Goal: Transaction & Acquisition: Purchase product/service

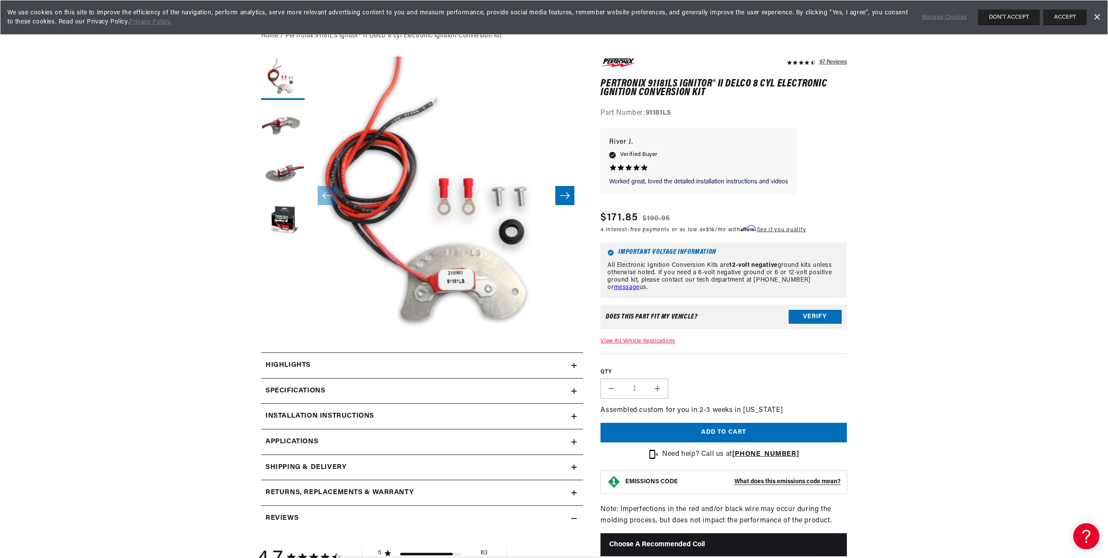
scroll to position [87, 0]
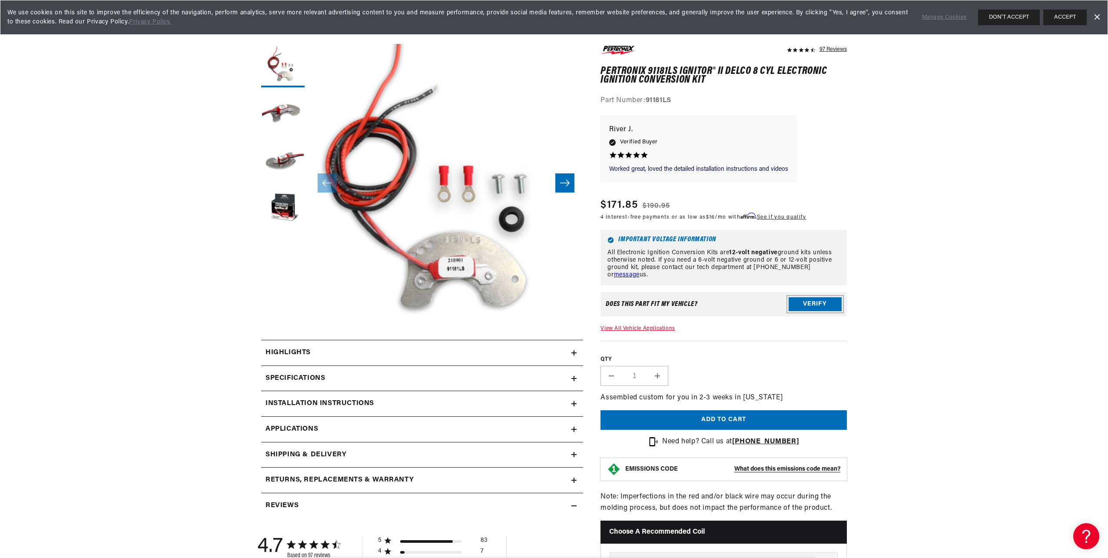
click at [803, 302] on button "Verify" at bounding box center [814, 304] width 53 height 14
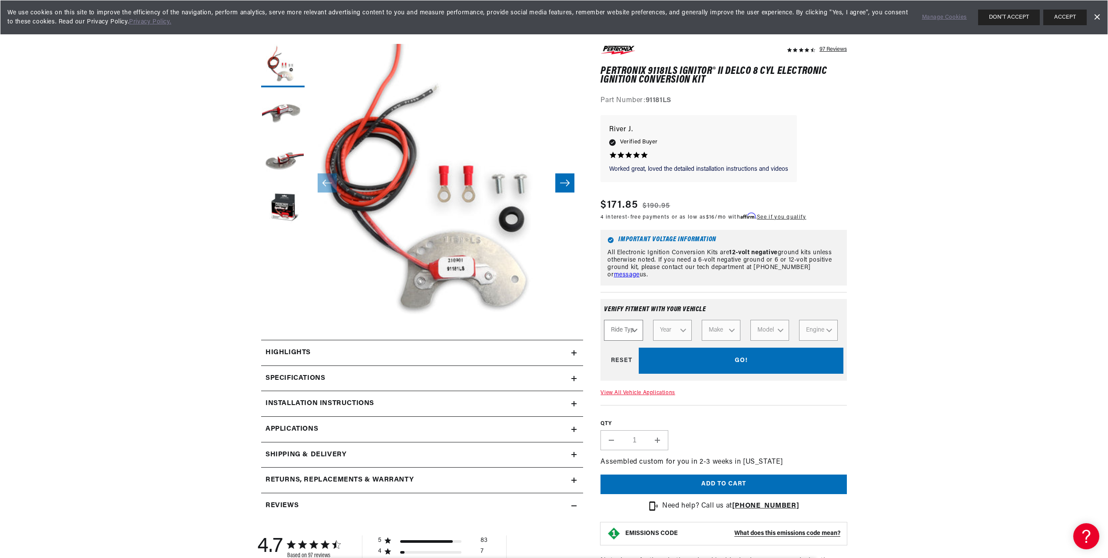
scroll to position [0, 0]
click at [639, 327] on select "Ride Type Automotive Agricultural Industrial Marine Motorcycle" at bounding box center [623, 330] width 39 height 21
select select "Automotive"
click at [604, 320] on select "Ride Type Automotive Agricultural Industrial Marine Motorcycle" at bounding box center [623, 330] width 39 height 21
select select "Automotive"
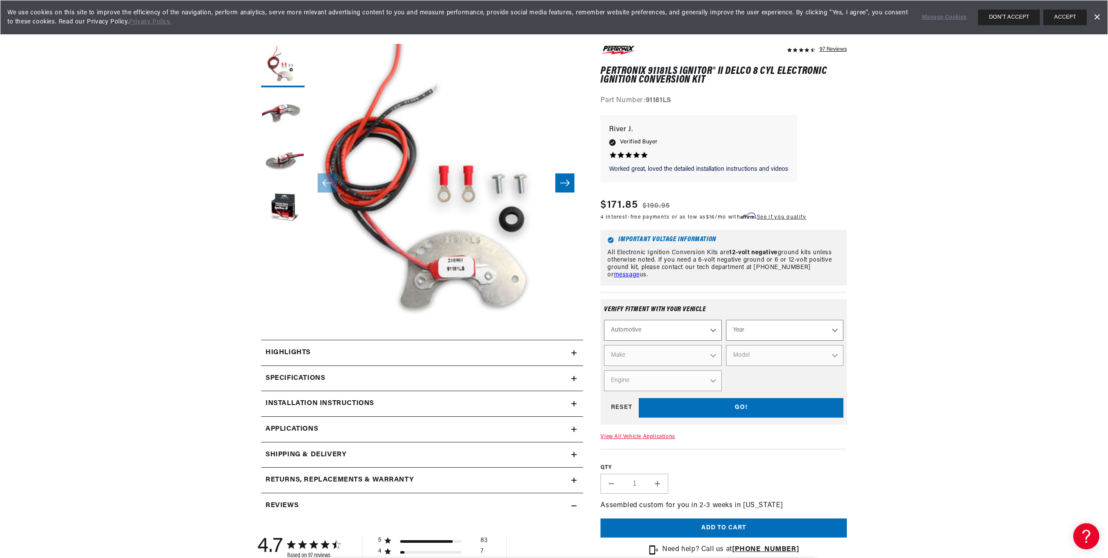
click at [757, 331] on select "Year 2022 2021 2020 2019 2018 2017 2016 2015 2014 2013 2012 2011 2010 2009 2008…" at bounding box center [784, 330] width 117 height 21
select select "1962"
click at [726, 320] on select "Year 2022 2021 2020 2019 2018 2017 2016 2015 2014 2013 2012 2011 2010 2009 2008…" at bounding box center [784, 330] width 117 height 21
select select "1962"
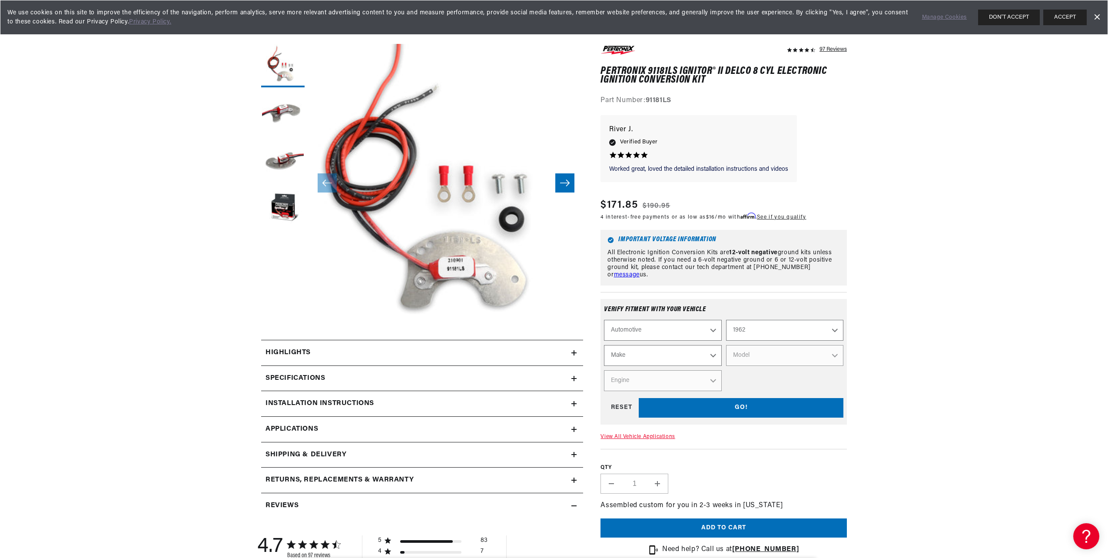
click at [654, 348] on select "Make Alfa Romeo American Motors Aston Martin Austin Austin Healey Bentley Buick…" at bounding box center [662, 355] width 117 height 21
select select "Buick"
click at [604, 345] on select "Make Alfa Romeo American Motors Aston Martin Austin Austin Healey Bentley Buick…" at bounding box center [662, 355] width 117 height 21
select select "Buick"
click at [793, 351] on select "Model Electra Invicta LeSabre Skylark Special Wildcat" at bounding box center [784, 355] width 117 height 21
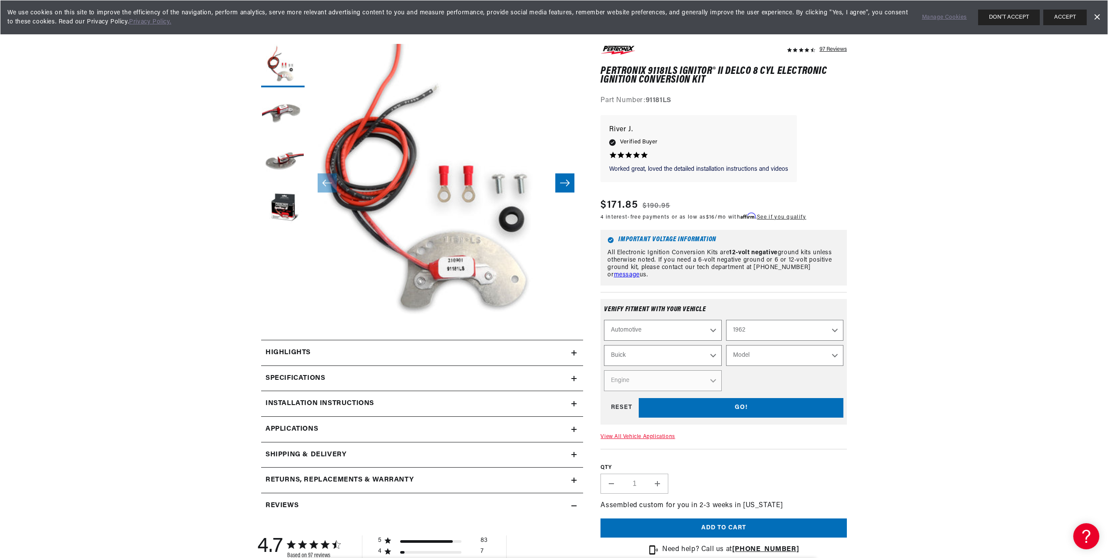
scroll to position [0, 929]
select select "Wildcat"
click at [726, 345] on select "Model Electra Invicta LeSabre Skylark Special Wildcat" at bounding box center [784, 355] width 117 height 21
select select "Wildcat"
click at [659, 379] on select "Engine 6.6L" at bounding box center [662, 380] width 117 height 21
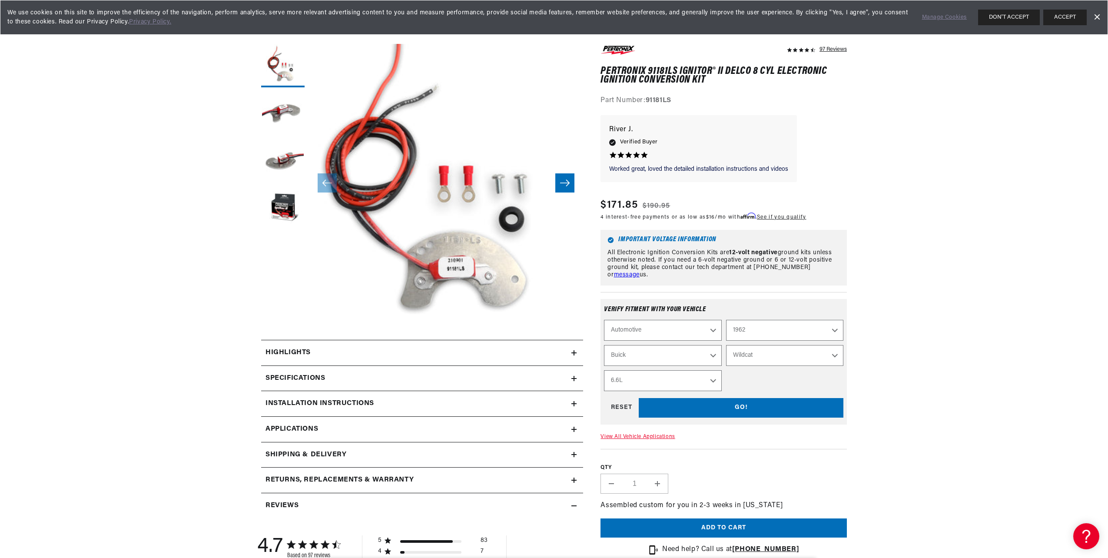
click at [604, 370] on select "Engine 6.6L" at bounding box center [662, 380] width 117 height 21
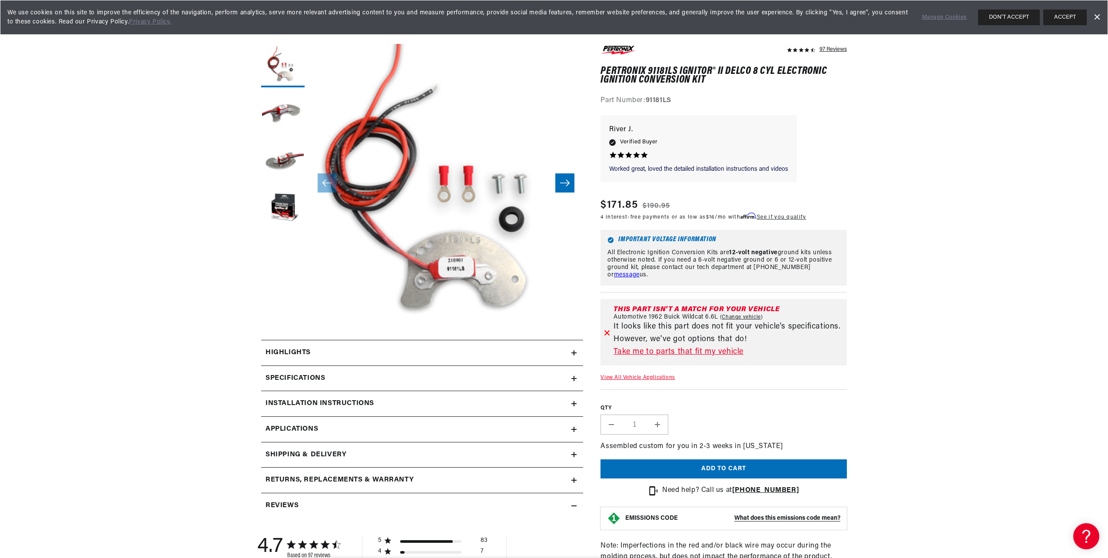
scroll to position [0, 0]
click at [718, 351] on link "Take me to parts that fit my vehicle" at bounding box center [728, 352] width 230 height 13
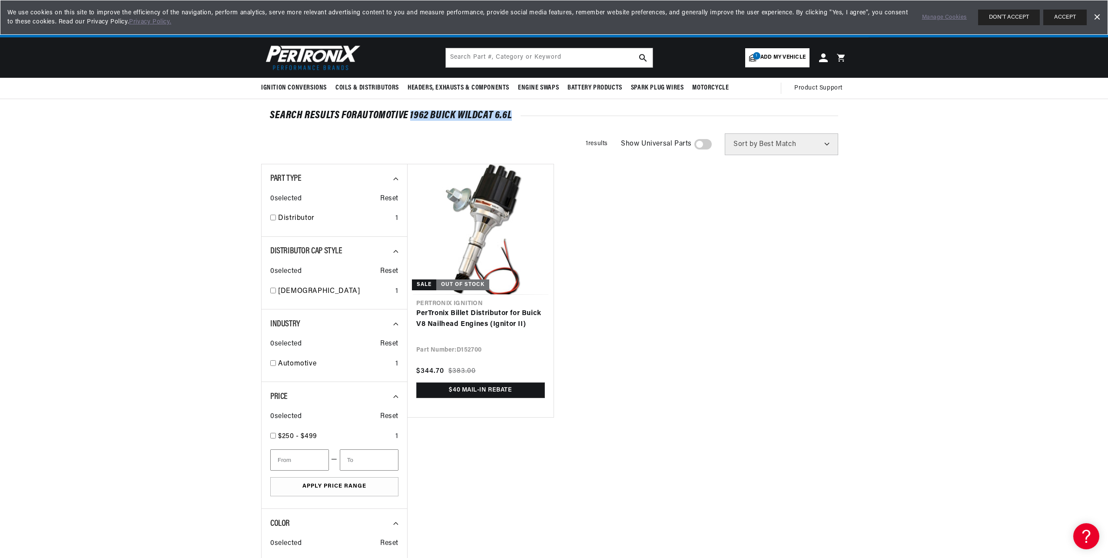
drag, startPoint x: 412, startPoint y: 114, endPoint x: 511, endPoint y: 113, distance: 99.5
click at [511, 113] on div "SEARCH RESULTS FOR Automotive 1962 Buick Wildcat 6.6L" at bounding box center [554, 115] width 568 height 9
copy div "1962 Buick Wildcat 6.6L"
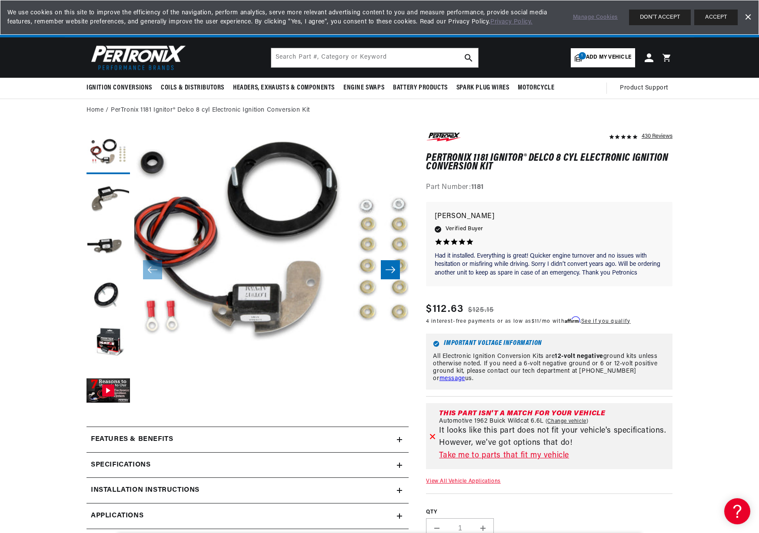
scroll to position [0, 929]
drag, startPoint x: 428, startPoint y: 156, endPoint x: 508, endPoint y: 156, distance: 79.9
click at [508, 156] on h1 "PerTronix 1181 Ignitor® Delco 8 cyl Electronic Ignition Conversion Kit" at bounding box center [549, 163] width 246 height 18
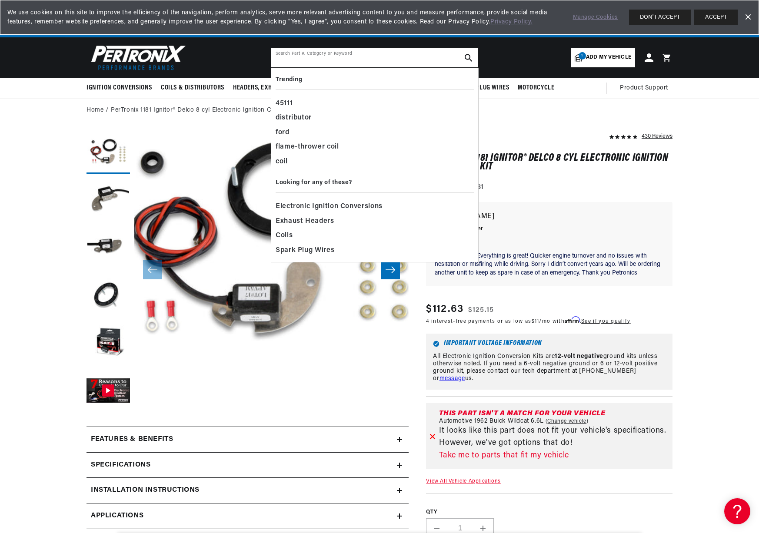
click at [394, 58] on input "text" at bounding box center [374, 57] width 207 height 19
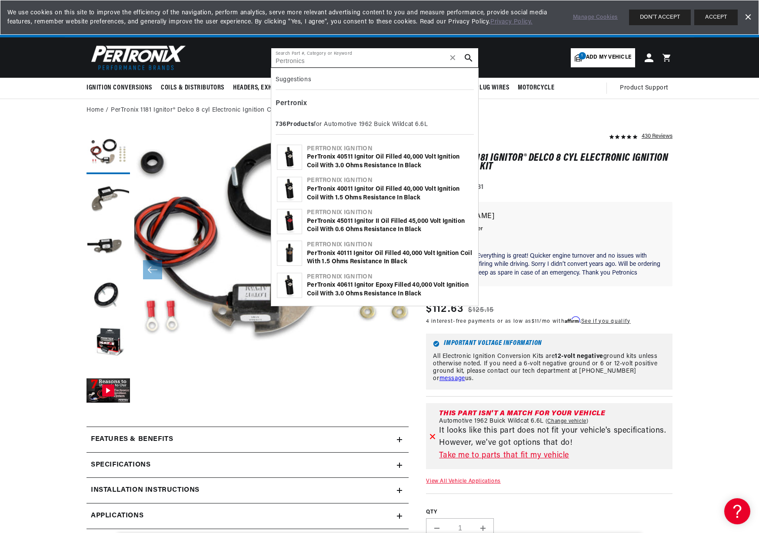
scroll to position [0, 464]
type input "Pertronics"
